Goal: Information Seeking & Learning: Understand process/instructions

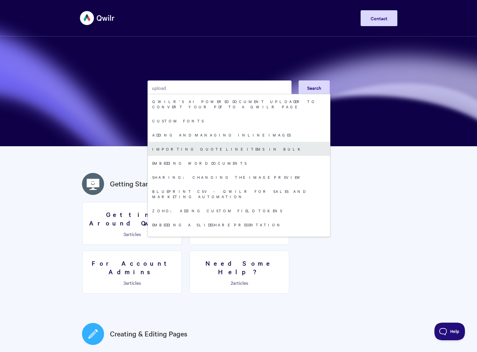
type input "upload"
click at [198, 154] on link "Importing quote line items in bulk" at bounding box center [239, 149] width 182 height 14
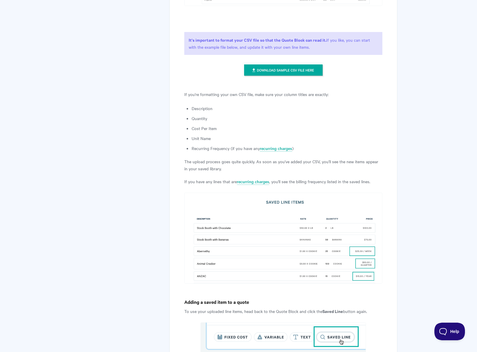
scroll to position [626, 0]
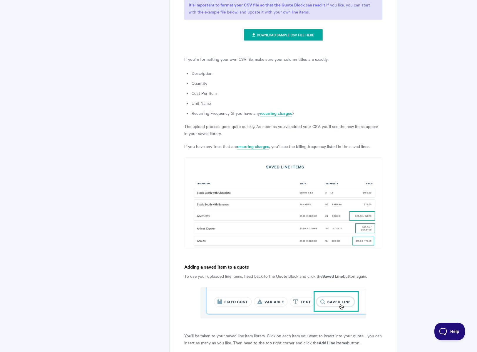
click at [268, 34] on img at bounding box center [283, 34] width 82 height 15
